Goal: Task Accomplishment & Management: Complete application form

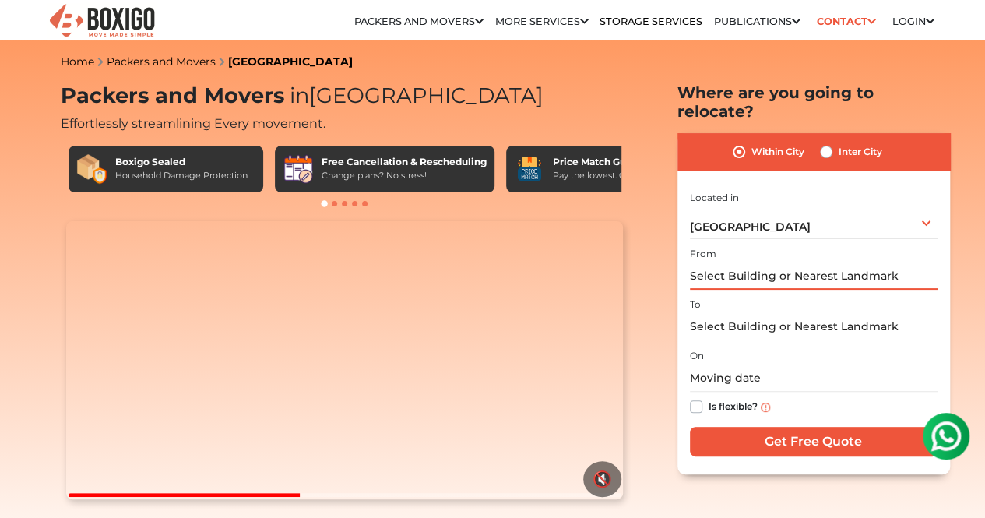
click at [786, 262] on input "text" at bounding box center [814, 275] width 248 height 27
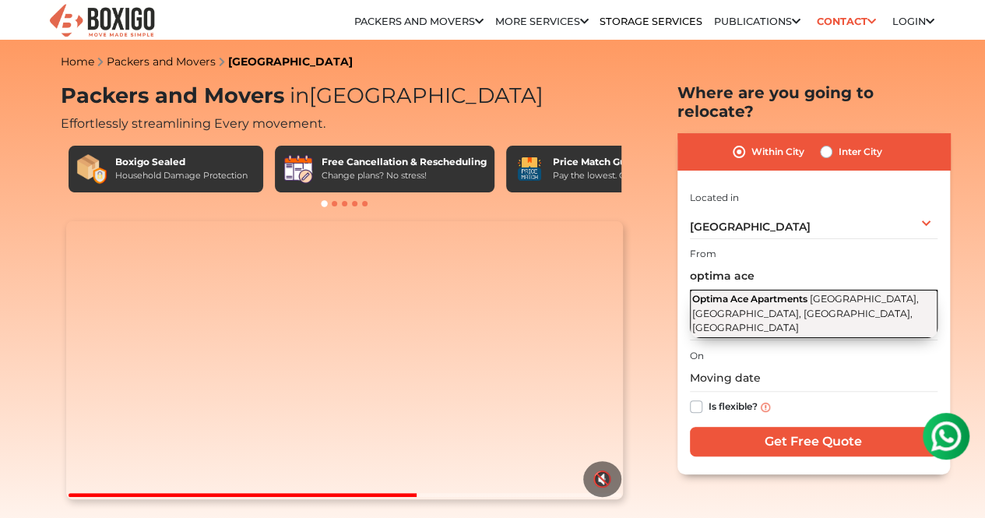
click at [788, 297] on span "New Street, TNEB Colony, Korattur, Chennai, Tamil Nadu" at bounding box center [805, 313] width 227 height 40
type input "Optima Ace Apartments, New Street, TNEB Colony, Korattur, Chennai, Tamil Nadu"
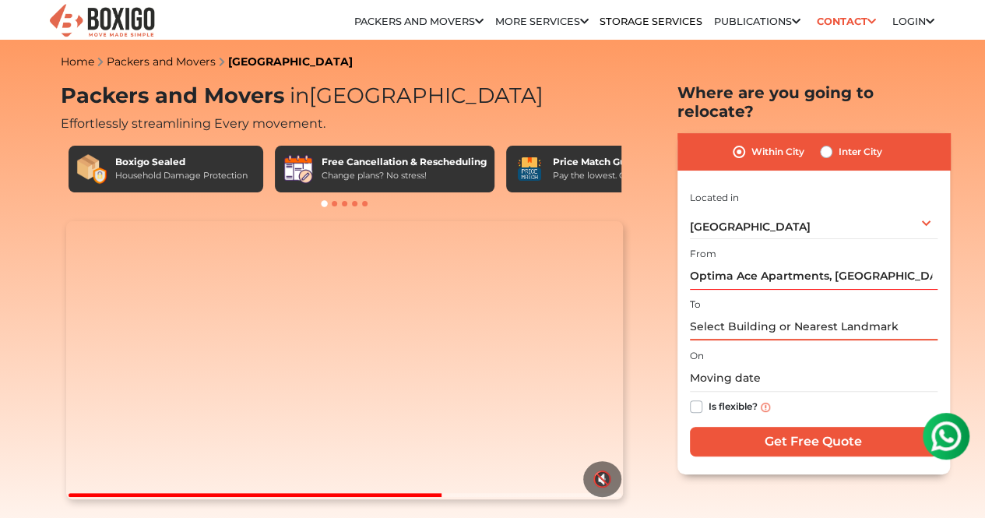
click at [719, 313] on input "text" at bounding box center [814, 326] width 248 height 27
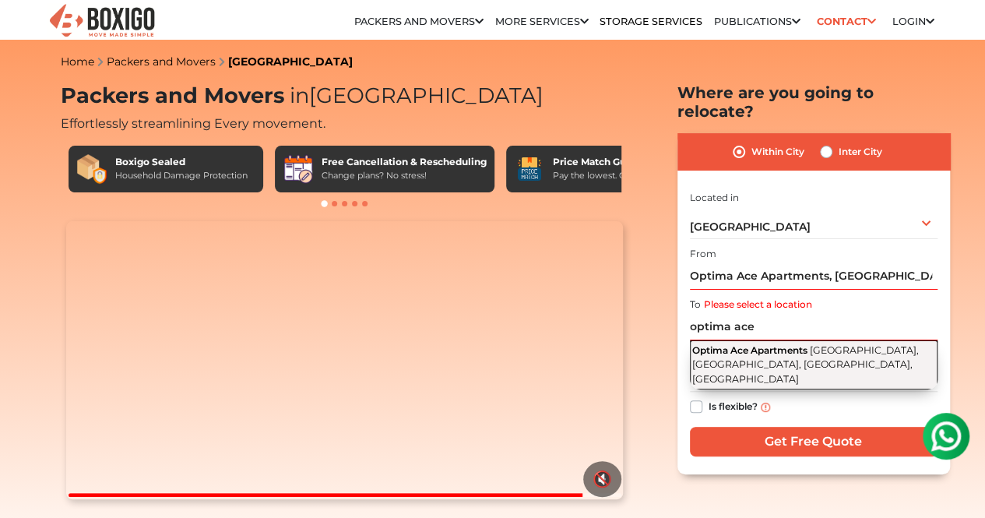
click at [751, 348] on span "New Street, TNEB Colony, Korattur, Chennai, Tamil Nadu" at bounding box center [805, 364] width 227 height 40
type input "Optima Ace Apartments, New Street, TNEB Colony, Korattur, Chennai, Tamil Nadu"
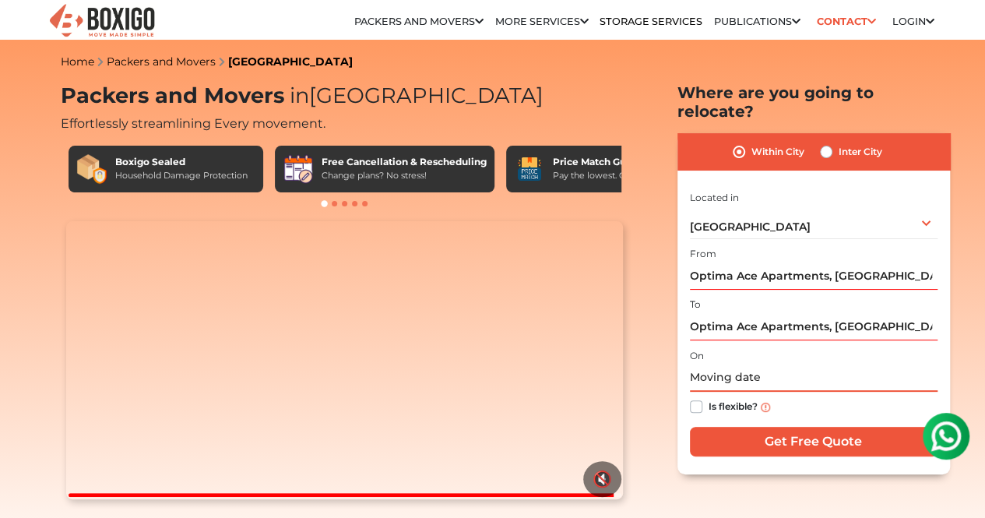
click at [745, 367] on input "text" at bounding box center [814, 377] width 248 height 27
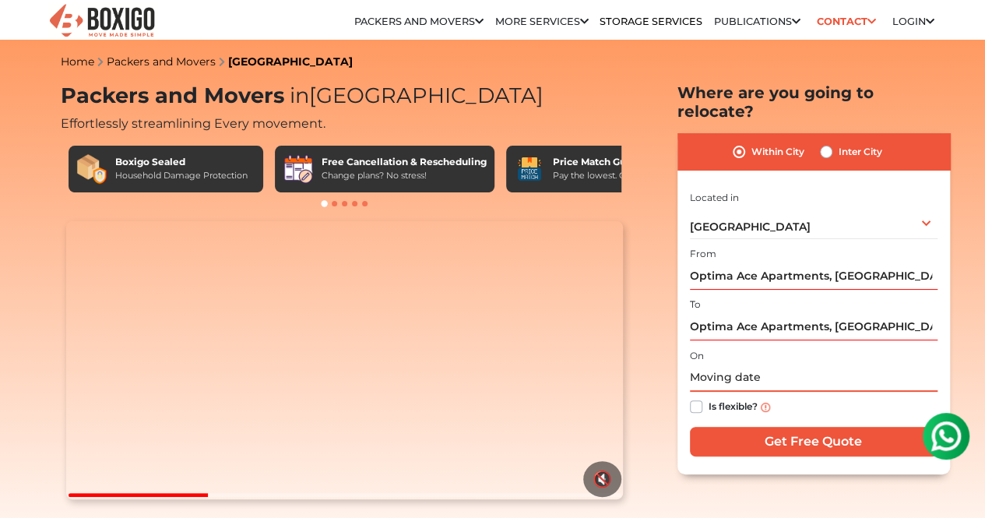
click at [732, 376] on input "text" at bounding box center [814, 377] width 248 height 27
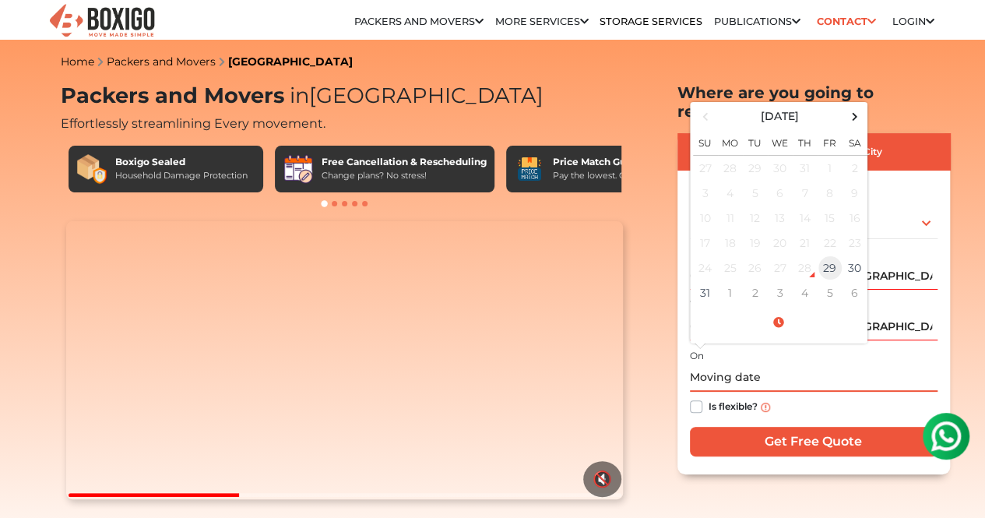
click at [830, 256] on td "29" at bounding box center [829, 267] width 25 height 25
type input "08/29/2025 12:57 AM"
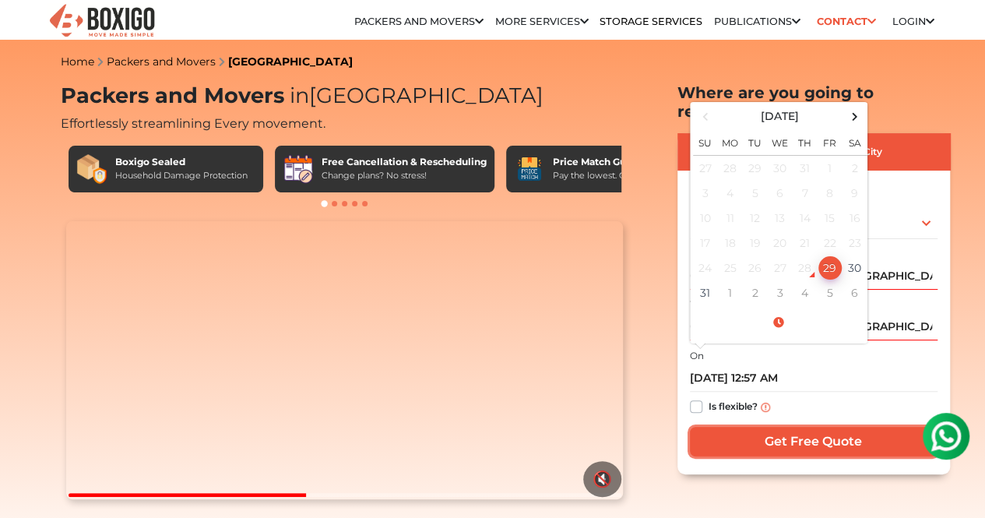
click at [815, 427] on input "Get Free Quote" at bounding box center [814, 442] width 248 height 30
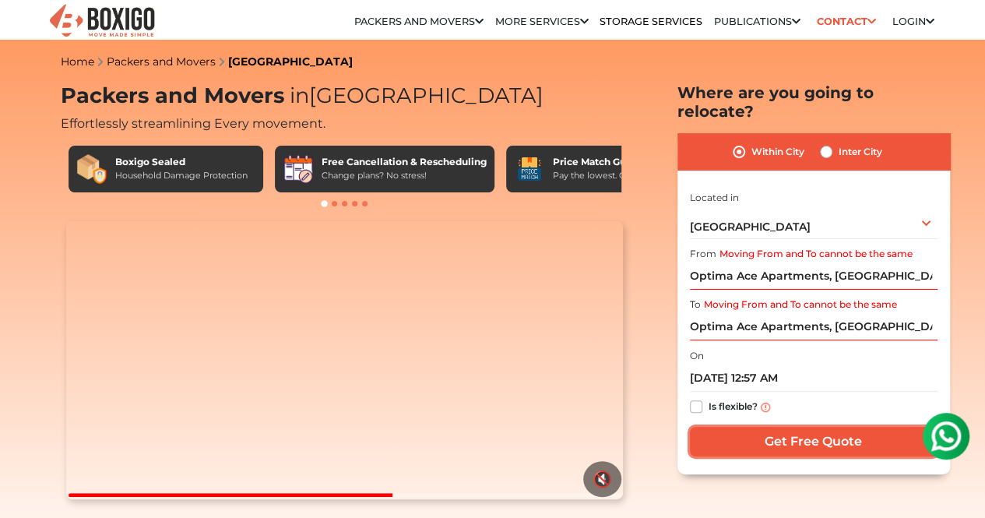
click at [831, 431] on input "Get Free Quote" at bounding box center [814, 442] width 248 height 30
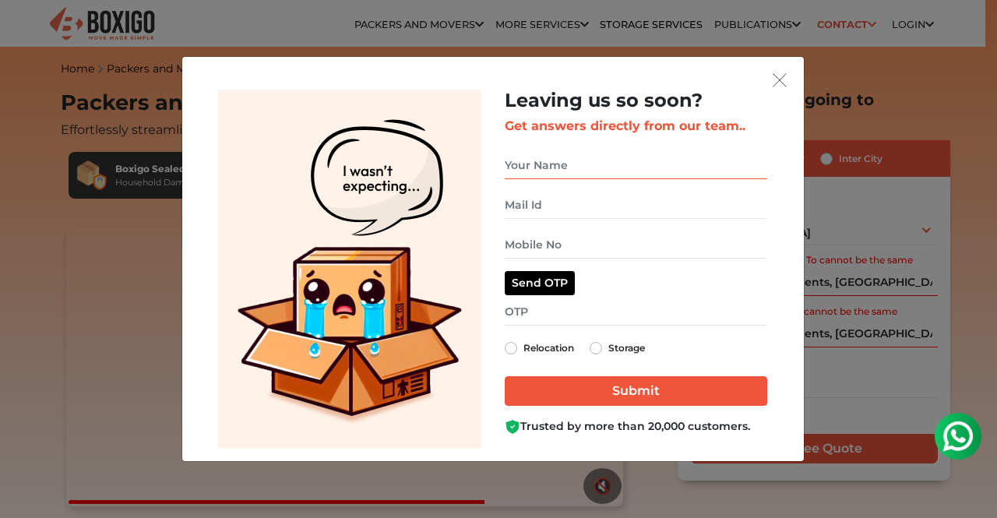
click at [578, 167] on input "get free quote dialog" at bounding box center [635, 165] width 262 height 27
type input "Gajalakshmi"
click at [519, 202] on input "get free quote dialog" at bounding box center [635, 205] width 262 height 27
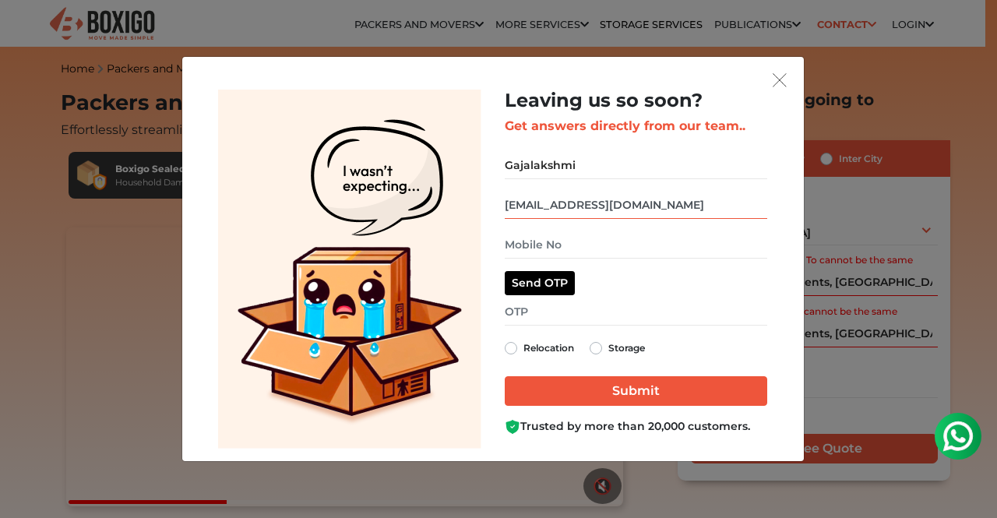
type input "gajalakshmiramamurthy@yahoo.com"
click at [519, 246] on input "get free quote dialog" at bounding box center [635, 244] width 262 height 27
type input "9884930194"
click at [540, 276] on button "Send OTP" at bounding box center [539, 283] width 70 height 24
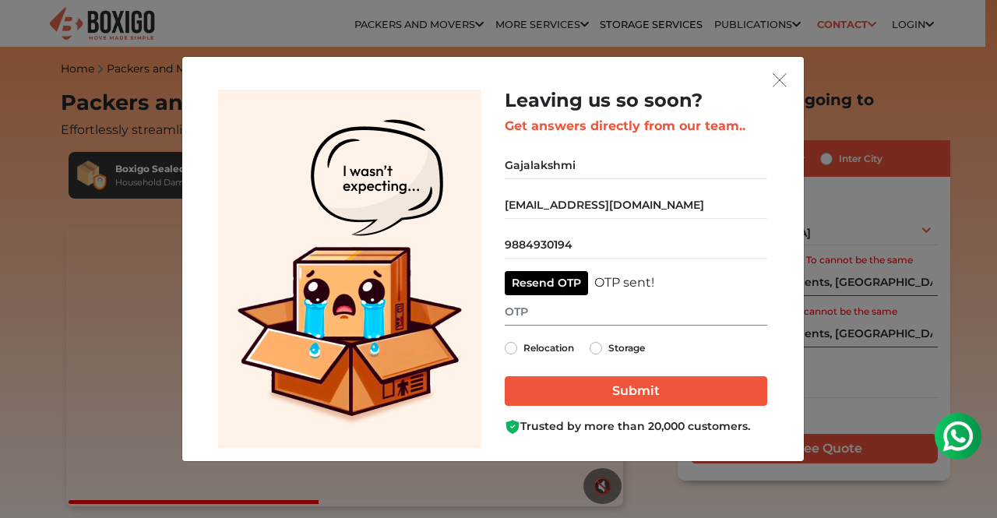
click at [571, 315] on input "get free quote dialog" at bounding box center [635, 311] width 262 height 27
type input "4901"
click at [523, 345] on label "Relocation" at bounding box center [548, 348] width 51 height 19
click at [511, 345] on input "Relocation" at bounding box center [510, 347] width 12 height 16
radio input "true"
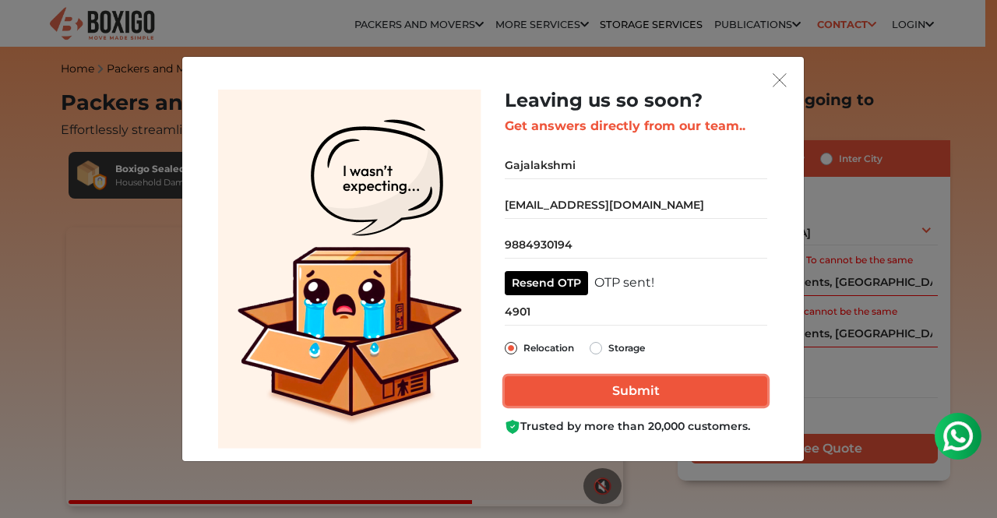
click at [596, 385] on input "Submit" at bounding box center [635, 391] width 262 height 30
